Goal: Check status: Check status

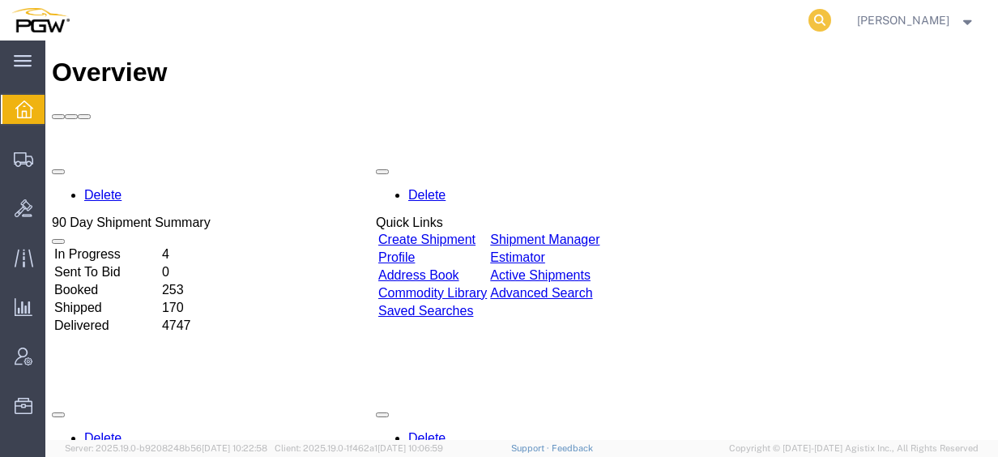
click at [831, 28] on icon at bounding box center [819, 20] width 23 height 23
paste input "56860753"
type input "56860753"
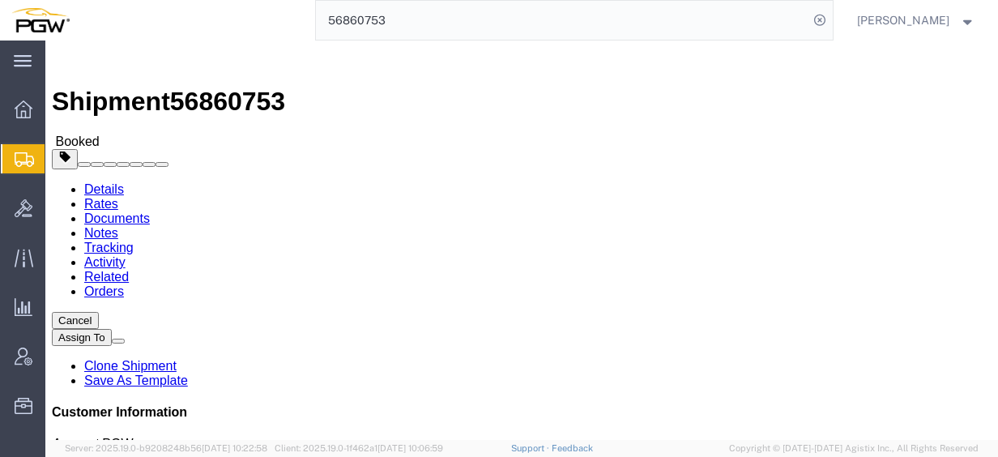
click link "Documents"
